Goal: Task Accomplishment & Management: Complete application form

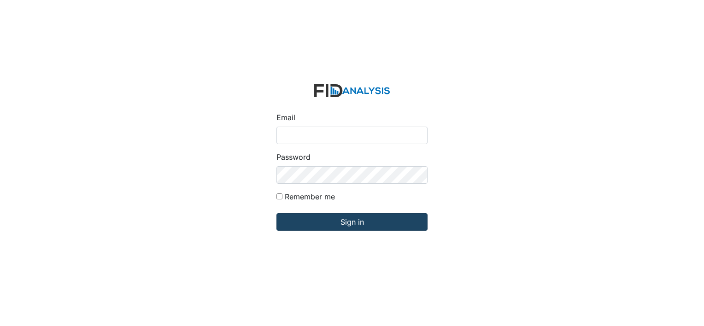
type input "[EMAIL_ADDRESS][DOMAIN_NAME]"
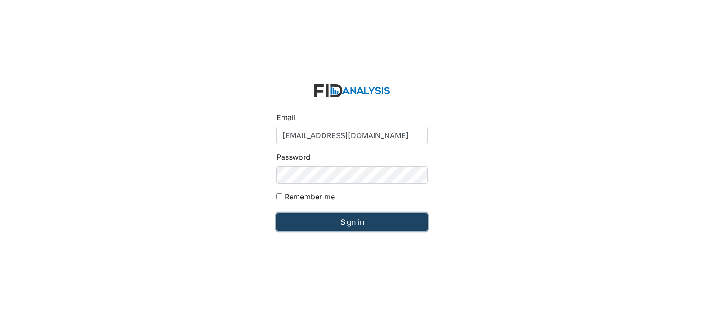
click at [357, 217] on input "Sign in" at bounding box center [351, 222] width 151 height 18
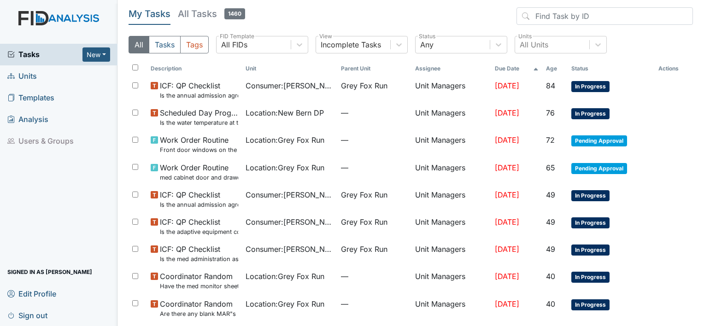
click at [33, 77] on span "Units" at bounding box center [21, 76] width 29 height 14
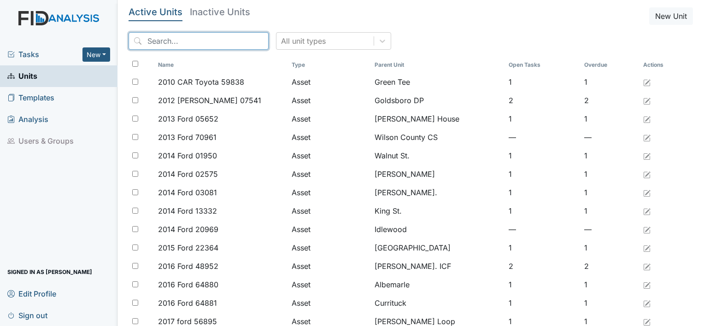
click at [176, 36] on input "search" at bounding box center [199, 41] width 140 height 18
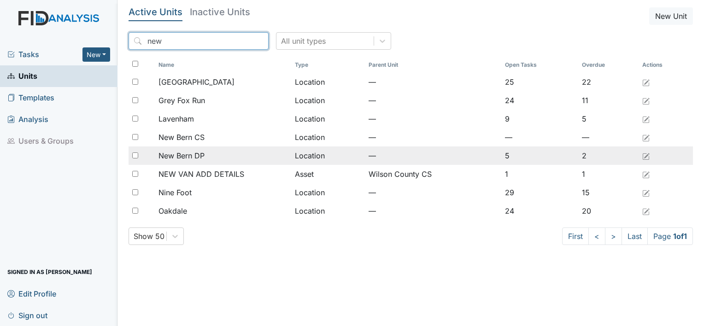
type input "new"
click at [181, 157] on span "New Bern DP" at bounding box center [181, 155] width 46 height 11
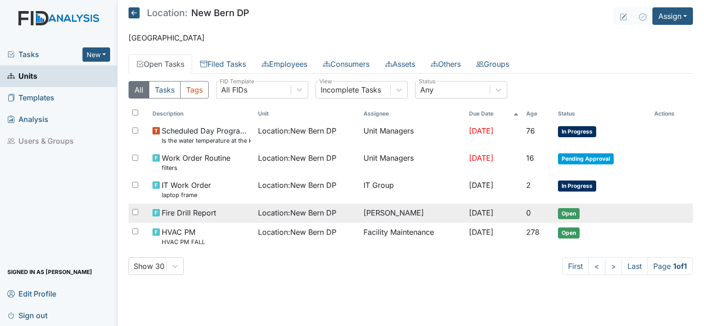
click at [574, 212] on span "Open" at bounding box center [569, 213] width 22 height 11
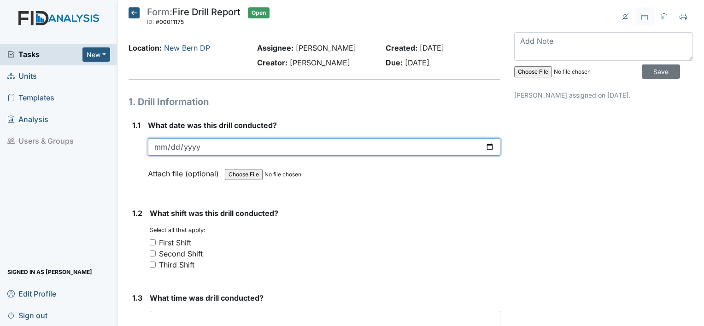
click at [166, 145] on input "date" at bounding box center [324, 147] width 352 height 18
type input "[DATE]"
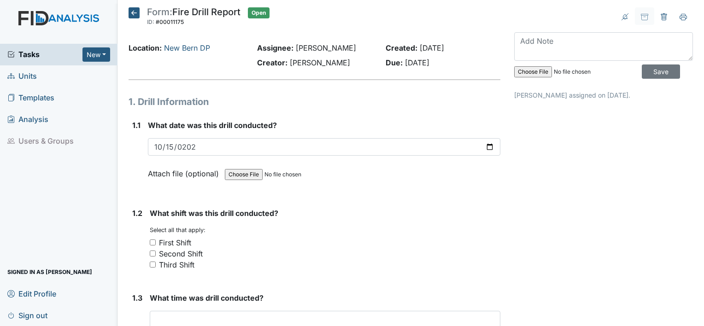
click at [154, 241] on input "First Shift" at bounding box center [153, 243] width 6 height 6
checkbox input "true"
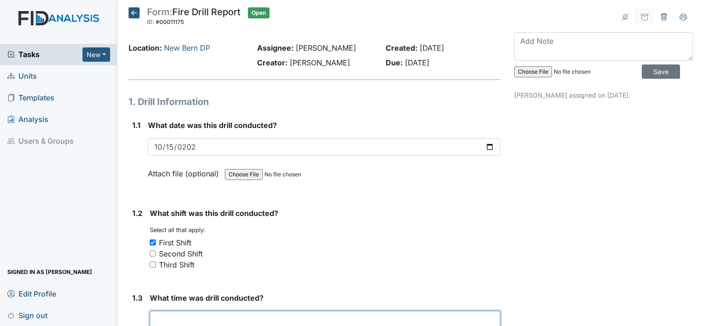
click at [253, 317] on input "text" at bounding box center [325, 320] width 351 height 18
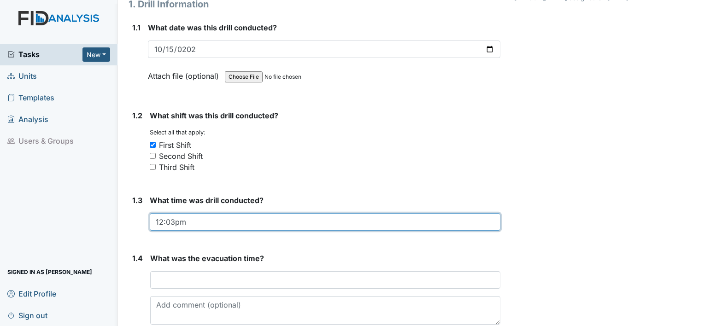
scroll to position [103, 0]
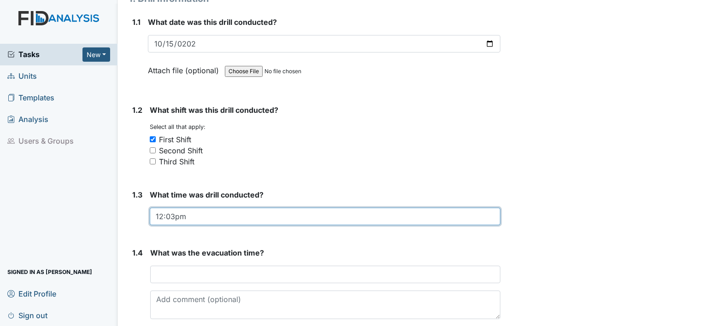
type input "12:03pm"
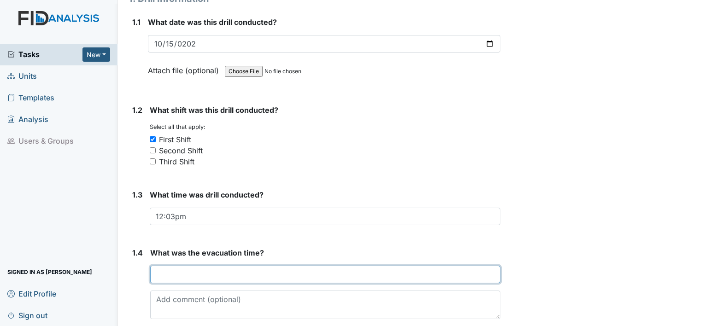
click at [257, 271] on input "text" at bounding box center [325, 275] width 350 height 18
type input "1"
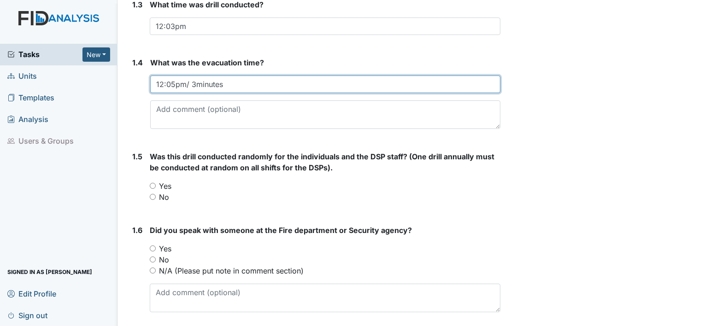
scroll to position [355, 0]
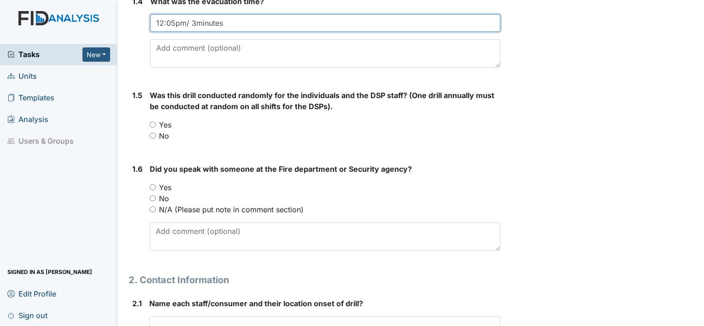
type input "12:05pm/ 3minutes"
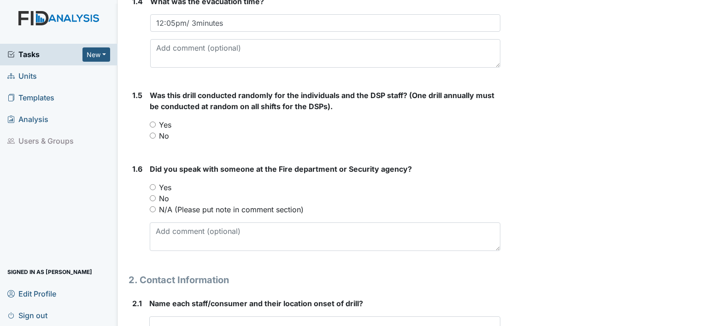
click at [152, 123] on input "Yes" at bounding box center [153, 125] width 6 height 6
radio input "true"
click at [153, 207] on input "N/A (Please put note in comment section)" at bounding box center [153, 209] width 6 height 6
radio input "true"
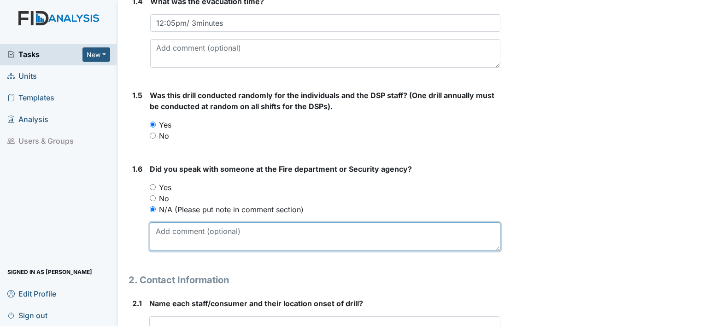
click at [194, 242] on textarea at bounding box center [325, 237] width 351 height 29
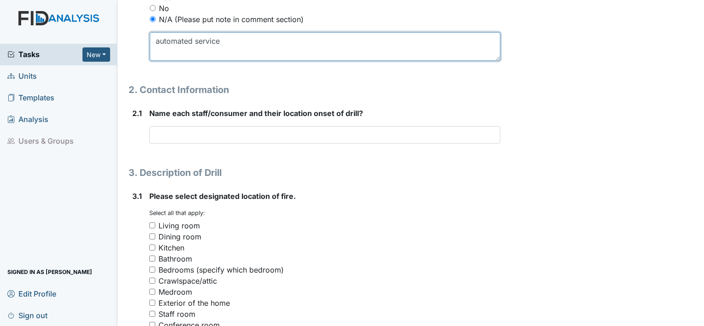
scroll to position [557, 0]
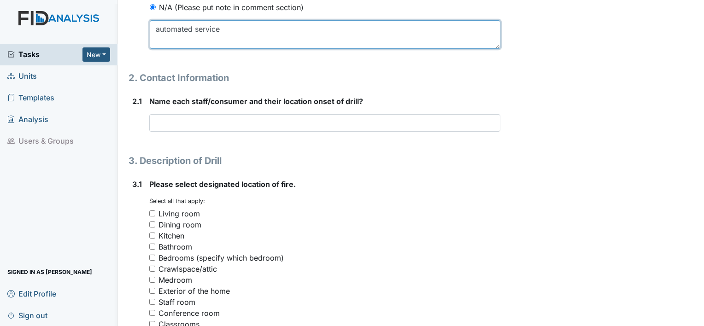
type textarea "automated service"
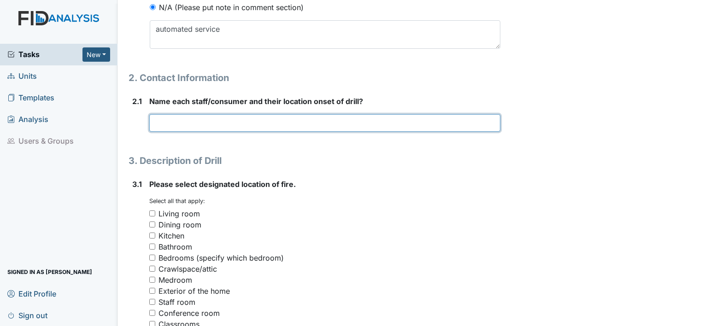
click at [194, 120] on input "text" at bounding box center [324, 123] width 351 height 18
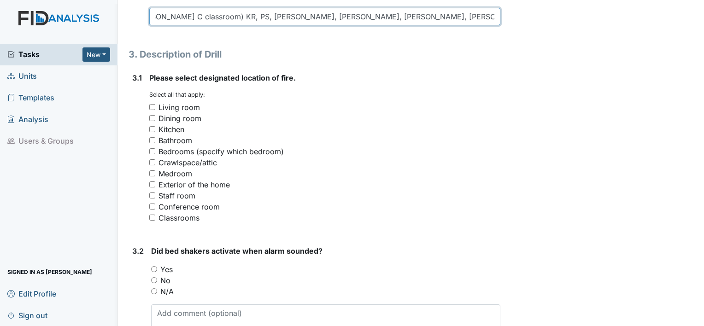
scroll to position [666, 0]
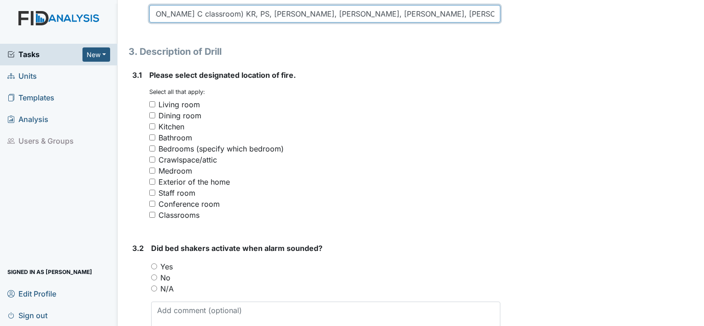
type input "CG, [PERSON_NAME], RH, FW([PERSON_NAME] P, [GEOGRAPHIC_DATA] C dining room) RF,…"
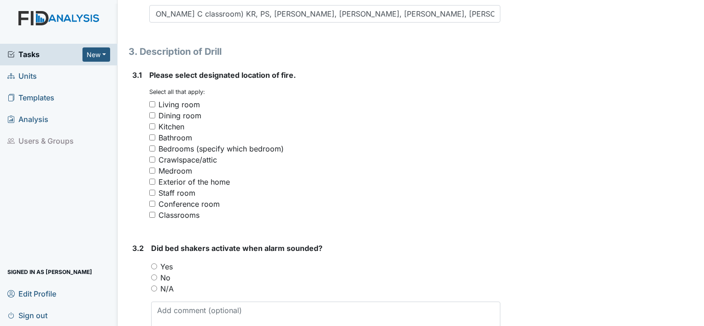
scroll to position [0, 0]
click at [151, 214] on input "Classrooms" at bounding box center [152, 215] width 6 height 6
checkbox input "true"
click at [153, 288] on input "N/A" at bounding box center [154, 289] width 6 height 6
radio input "true"
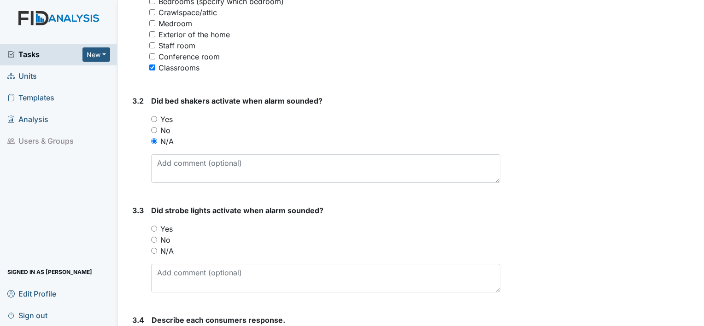
scroll to position [832, 0]
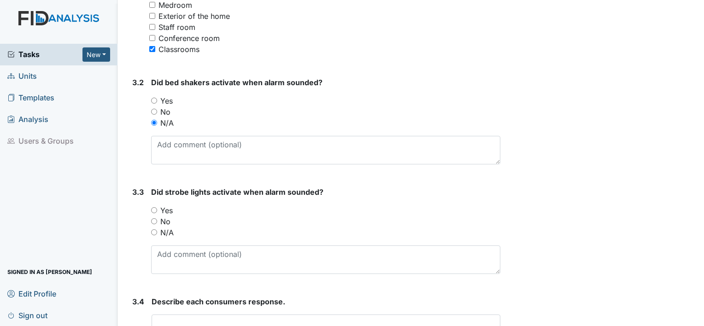
click at [153, 210] on input "Yes" at bounding box center [154, 210] width 6 height 6
radio input "true"
click at [219, 322] on input "text" at bounding box center [326, 324] width 349 height 18
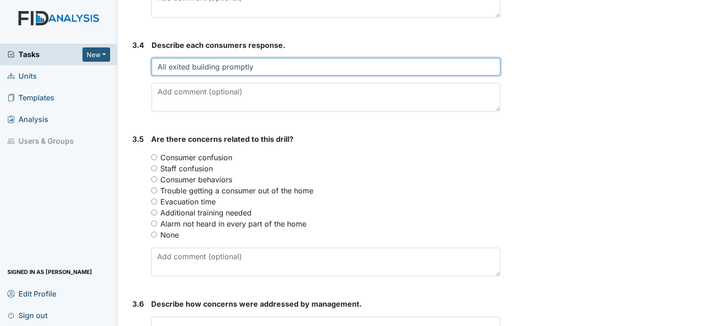
scroll to position [1093, 0]
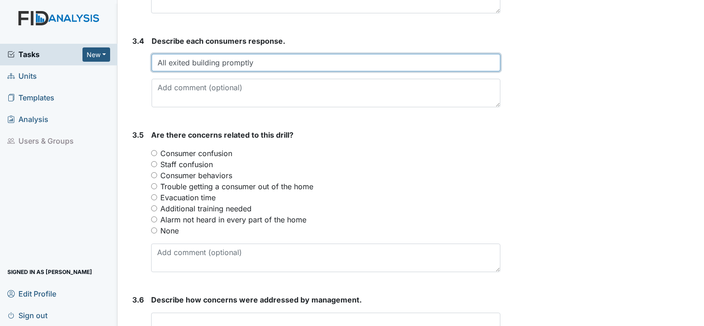
type input "All exited building promptly"
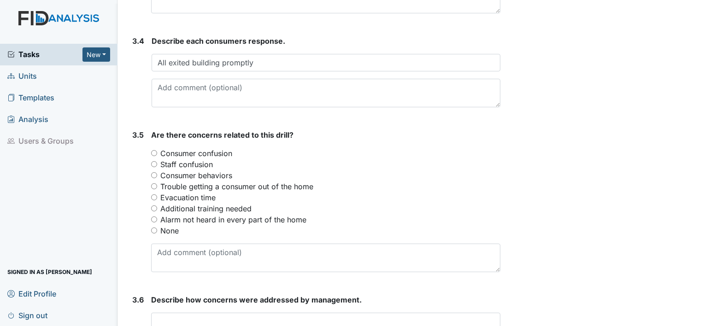
click at [152, 150] on input "Consumer confusion" at bounding box center [154, 153] width 6 height 6
radio input "true"
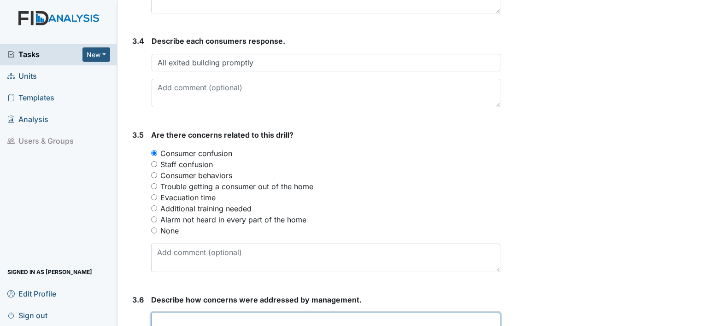
click at [196, 317] on input "text" at bounding box center [325, 322] width 349 height 18
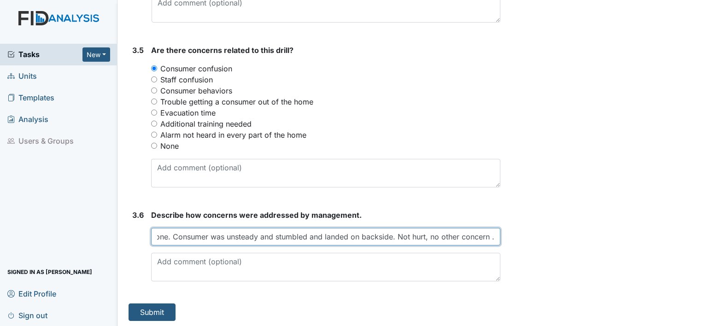
scroll to position [0, 179]
type input "one consumer fell outside in the back/A/I report done. Consumer was unsteady an…"
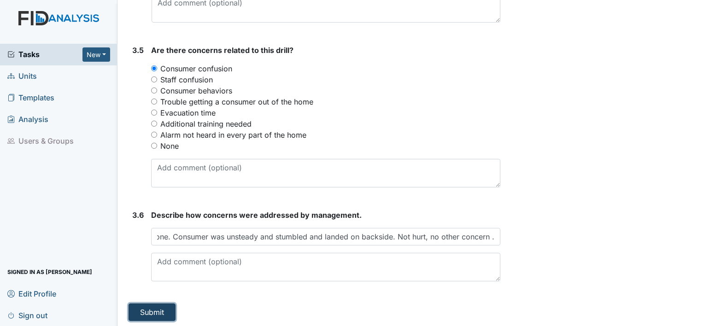
scroll to position [0, 0]
click at [149, 311] on button "Submit" at bounding box center [152, 313] width 47 height 18
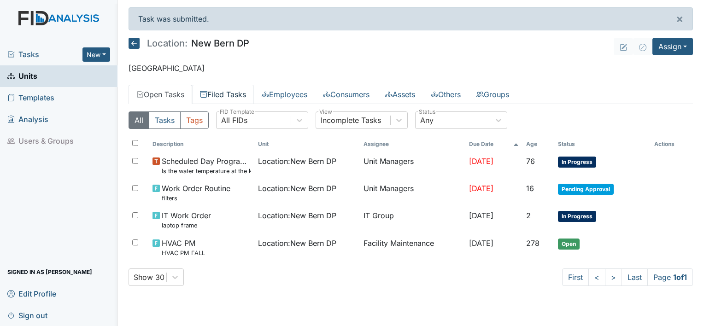
click at [216, 94] on link "Filed Tasks" at bounding box center [223, 94] width 62 height 19
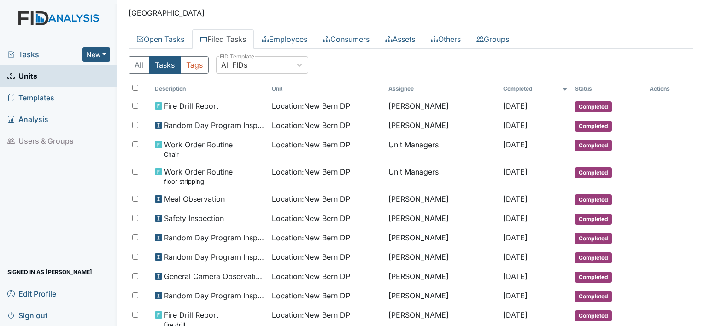
scroll to position [53, 0]
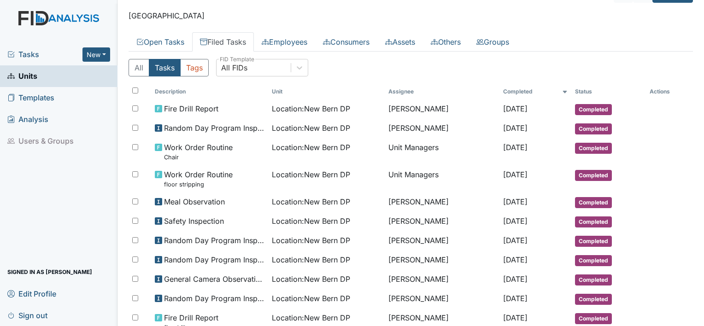
click at [35, 317] on span "Sign out" at bounding box center [27, 315] width 40 height 14
